Goal: Information Seeking & Learning: Find specific fact

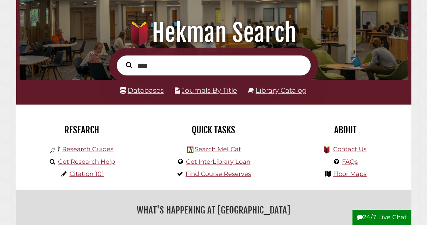
scroll to position [128, 385]
type input "**********"
click at [123, 60] on button "Search" at bounding box center [129, 65] width 13 height 10
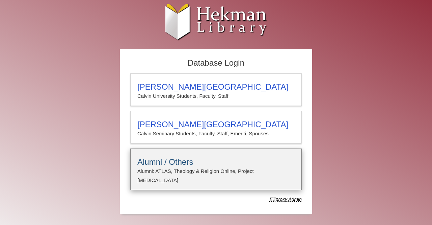
click at [173, 153] on details "Alumni / Others Alumni: ATLAS, Theology & Religion Online, Project [MEDICAL_DAT…" at bounding box center [216, 169] width 172 height 42
click at [240, 164] on h3 "Alumni / Others" at bounding box center [216, 161] width 157 height 9
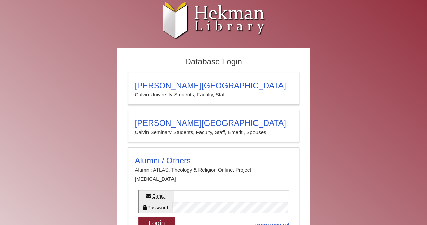
scroll to position [1, 0]
